Goal: Task Accomplishment & Management: Use online tool/utility

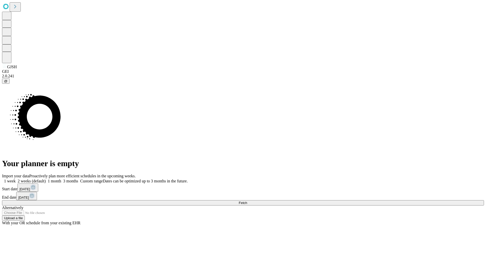
click at [247, 201] on span "Fetch" at bounding box center [243, 203] width 8 height 4
